Goal: Task Accomplishment & Management: Complete application form

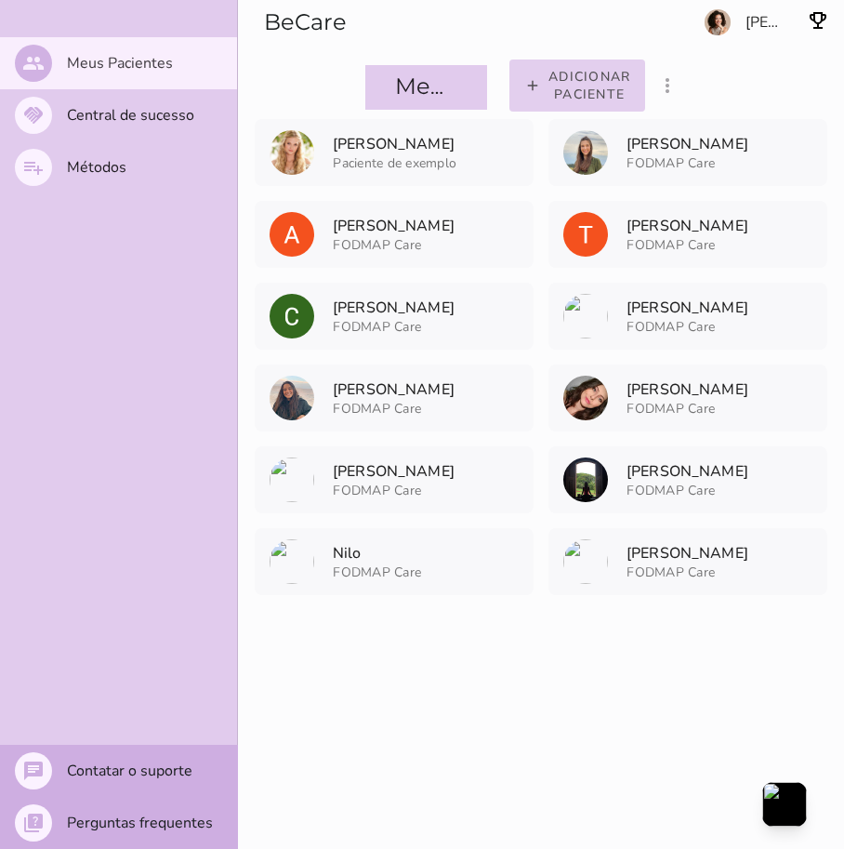
click at [0, 0] on slot "Adicionar paciente" at bounding box center [0, 0] width 0 height 0
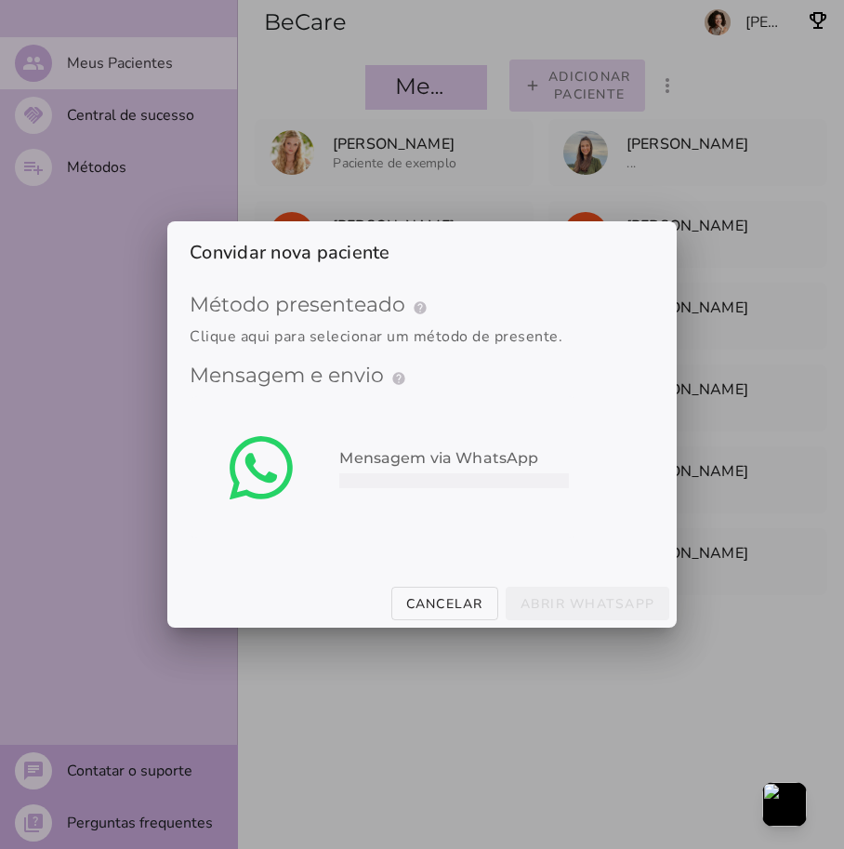
type mwc-select "qGWdic9wsspFTTUrrVGn"
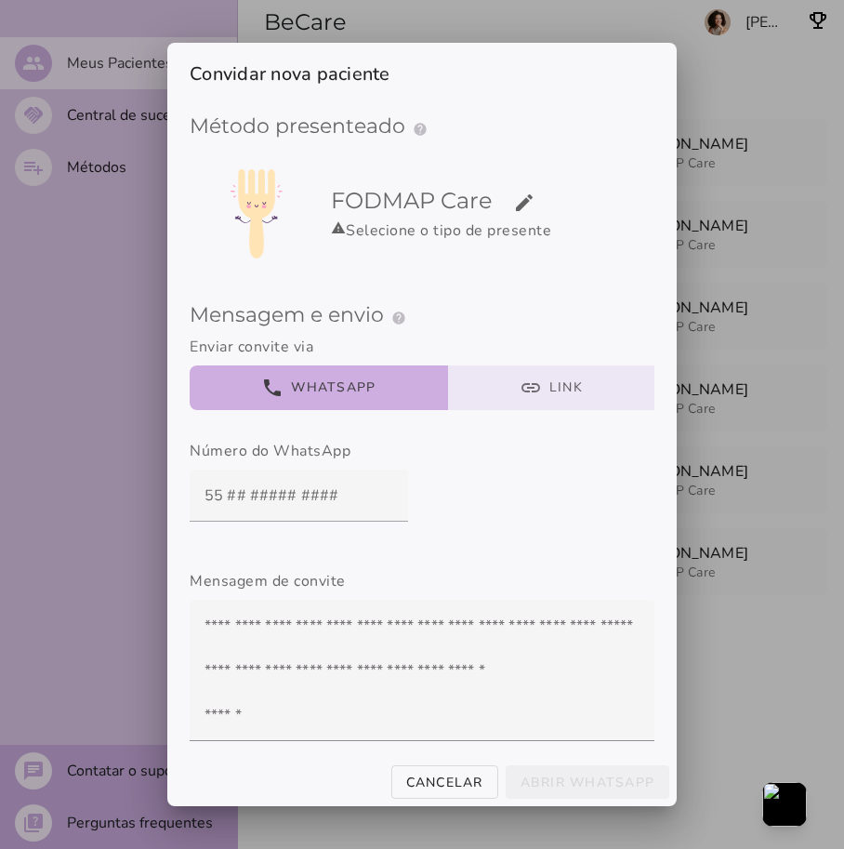
click at [519, 391] on button "link Link" at bounding box center [551, 387] width 207 height 45
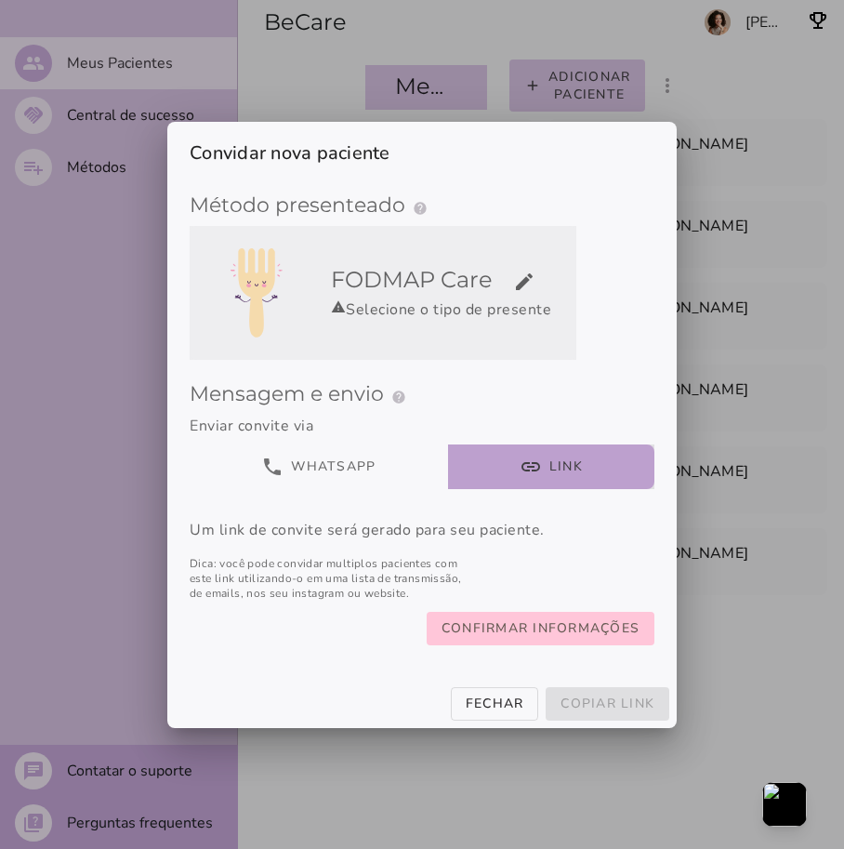
click at [511, 312] on div "warning Selecione o tipo de presente" at bounding box center [450, 309] width 238 height 22
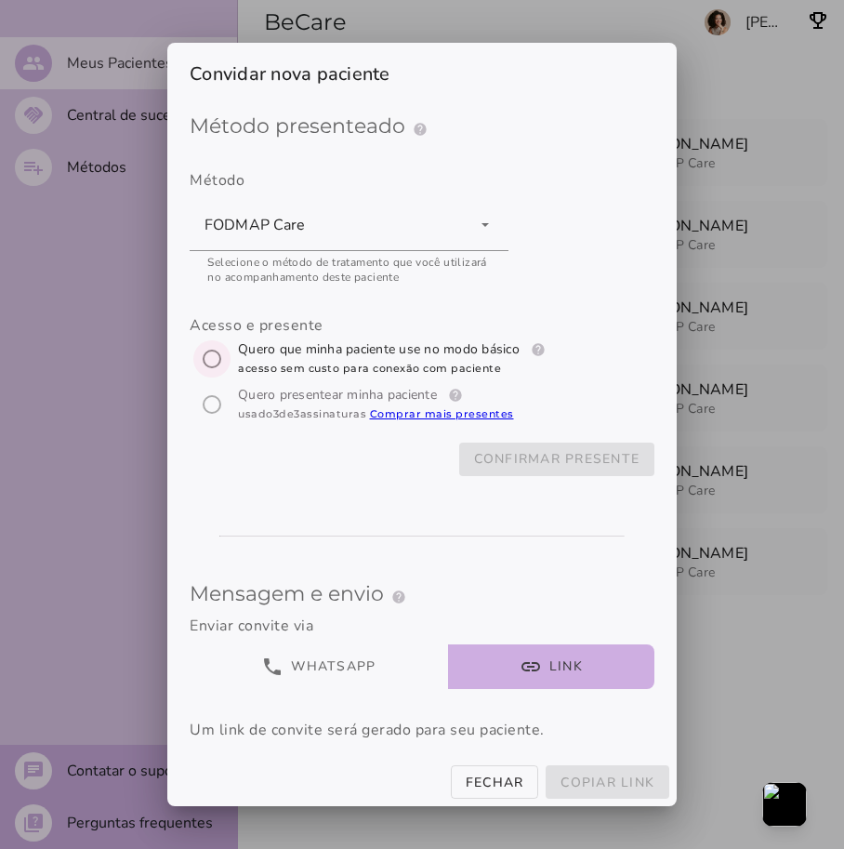
click at [219, 357] on input "[object Object]" at bounding box center [212, 359] width 45 height 45
radio input "****"
type mwc-radio "trial-extension"
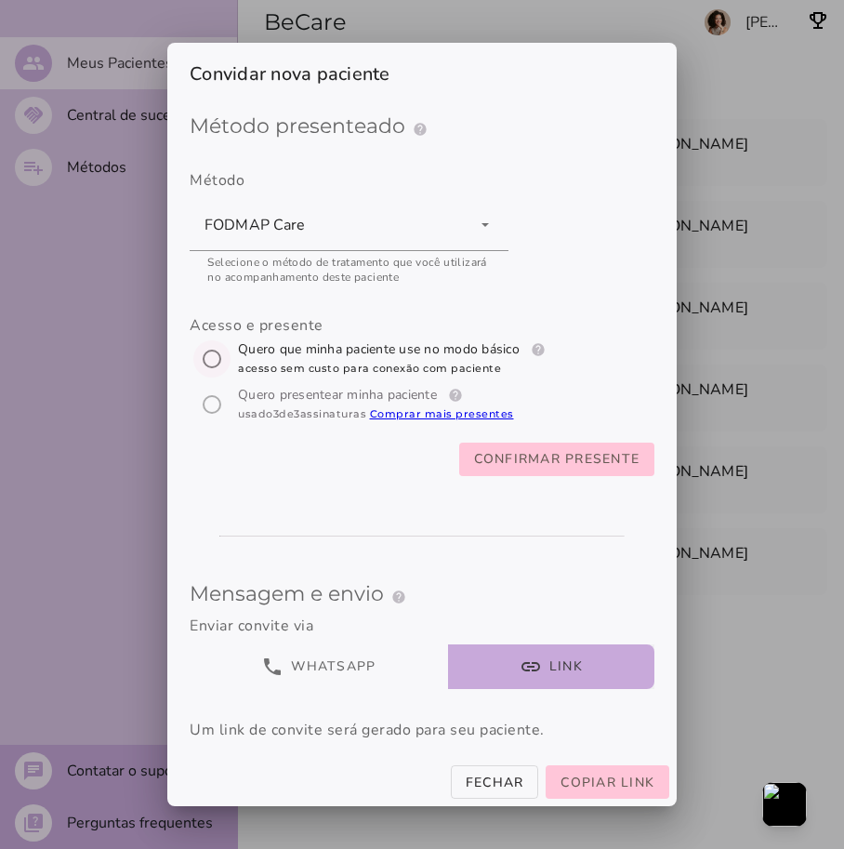
click at [582, 662] on button "link Link" at bounding box center [551, 666] width 207 height 45
click at [0, 0] on slot "Confirmar presente" at bounding box center [0, 0] width 0 height 0
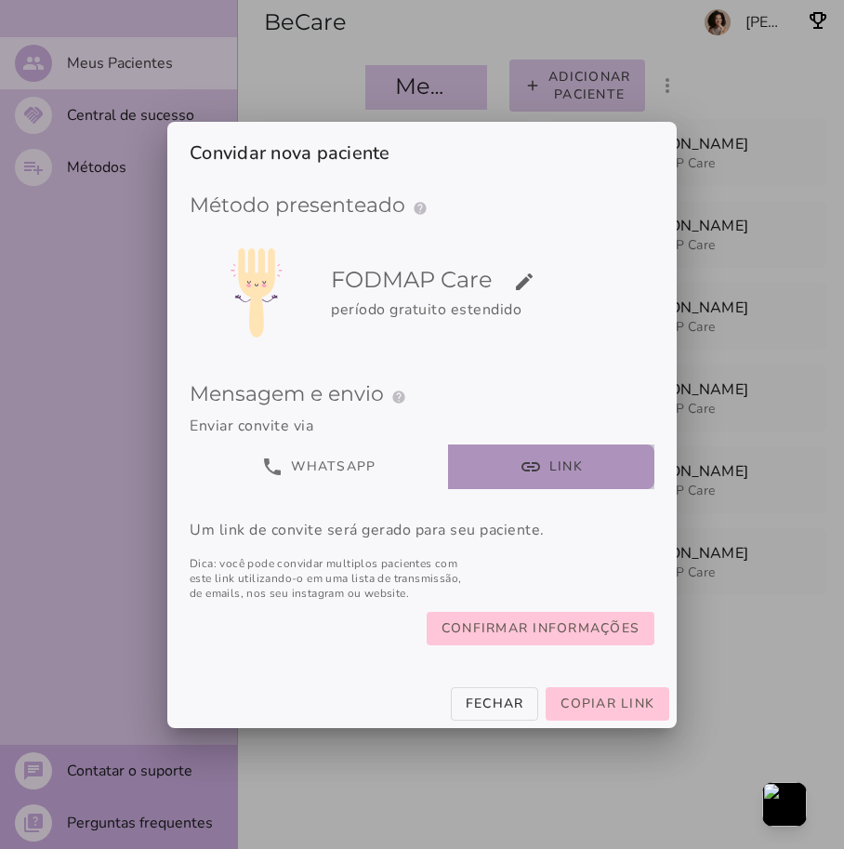
click at [539, 459] on button "link Link" at bounding box center [551, 466] width 207 height 45
click at [0, 0] on slot "Confirmar informações" at bounding box center [0, 0] width 0 height 0
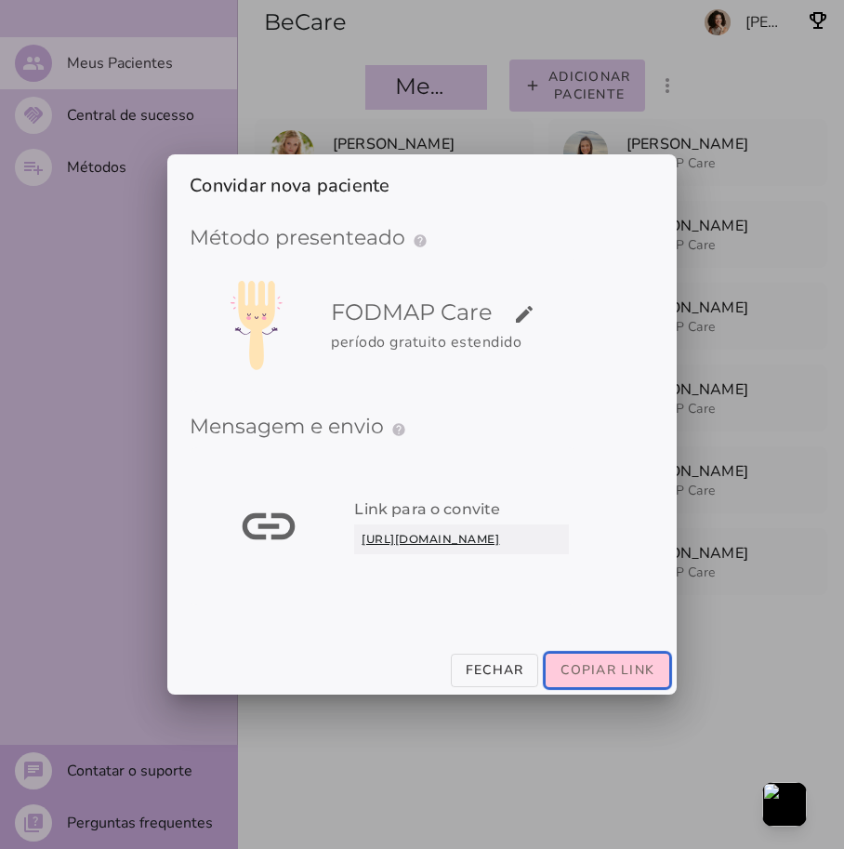
click at [597, 679] on span "Copiar link" at bounding box center [608, 670] width 94 height 18
